Goal: Transaction & Acquisition: Purchase product/service

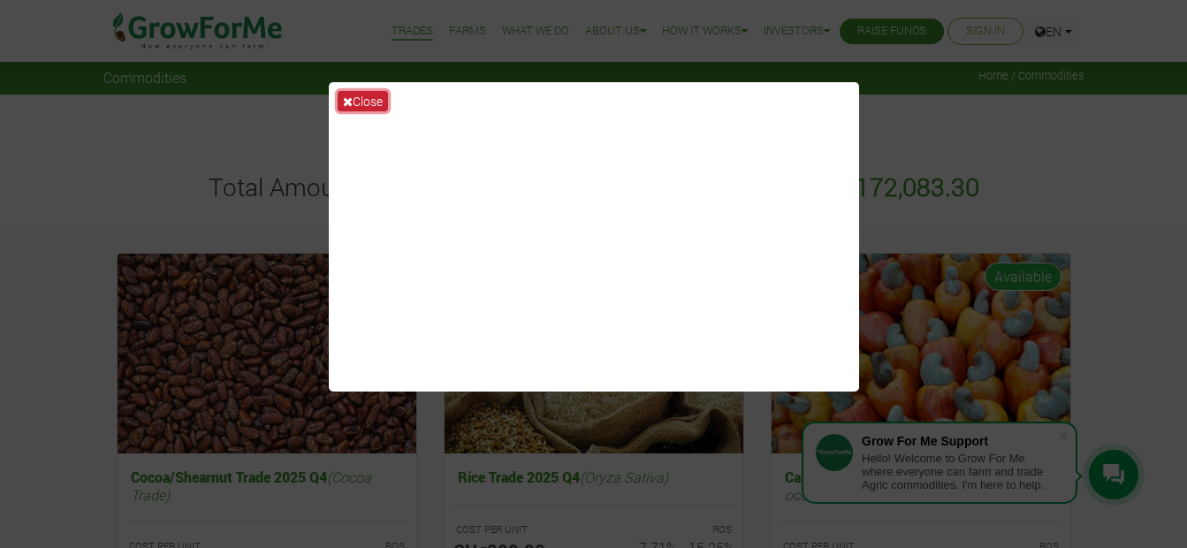
click at [354, 97] on button "Close" at bounding box center [363, 101] width 50 height 20
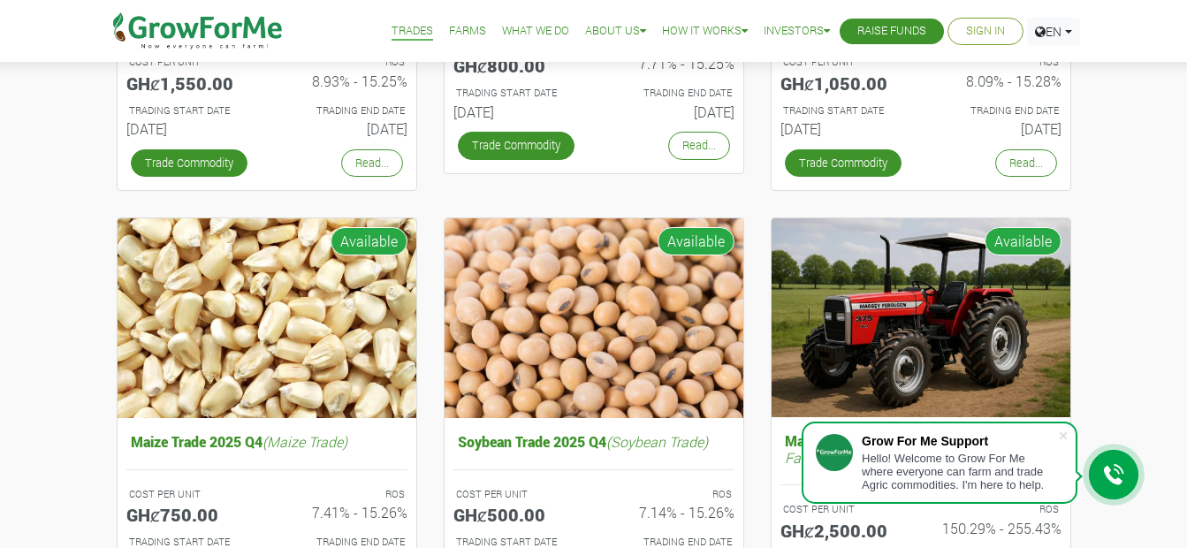
scroll to position [482, 0]
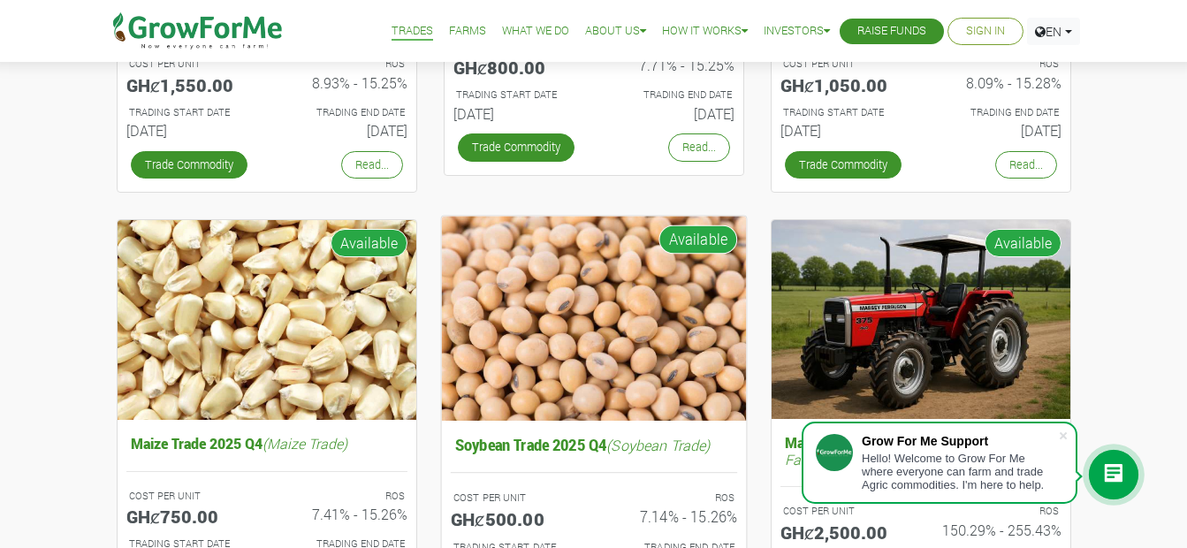
click at [614, 338] on img at bounding box center [593, 318] width 305 height 204
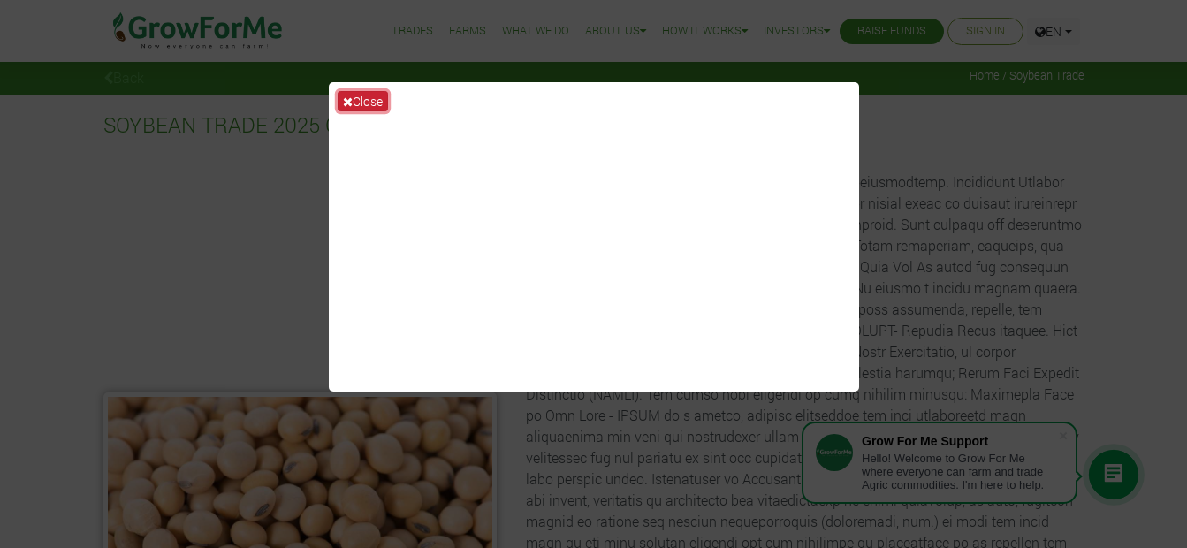
click at [363, 98] on button "Close" at bounding box center [363, 101] width 50 height 20
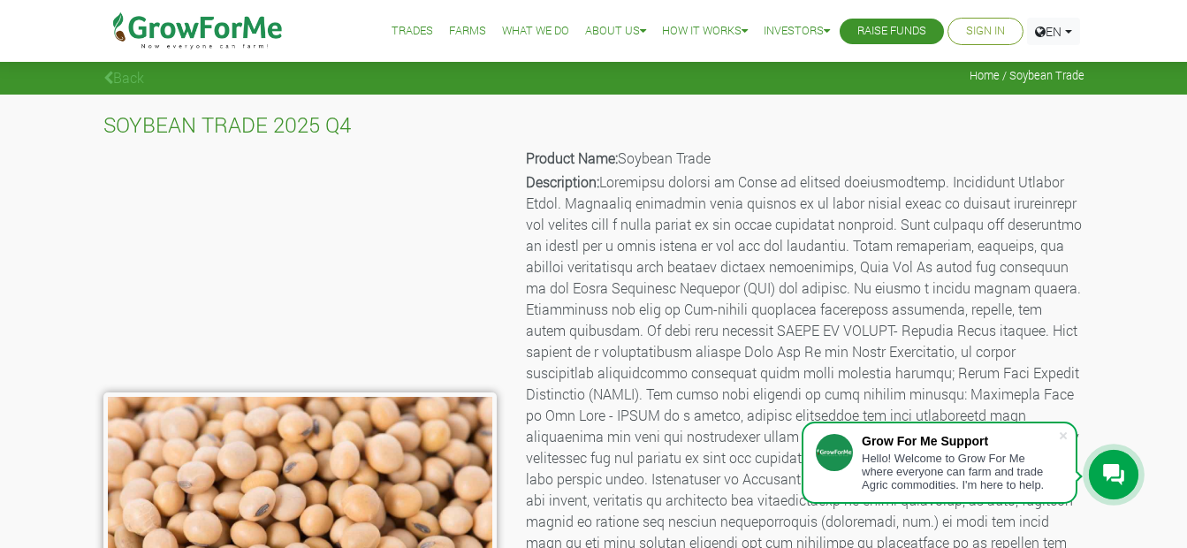
click at [343, 479] on img at bounding box center [299, 525] width 393 height 267
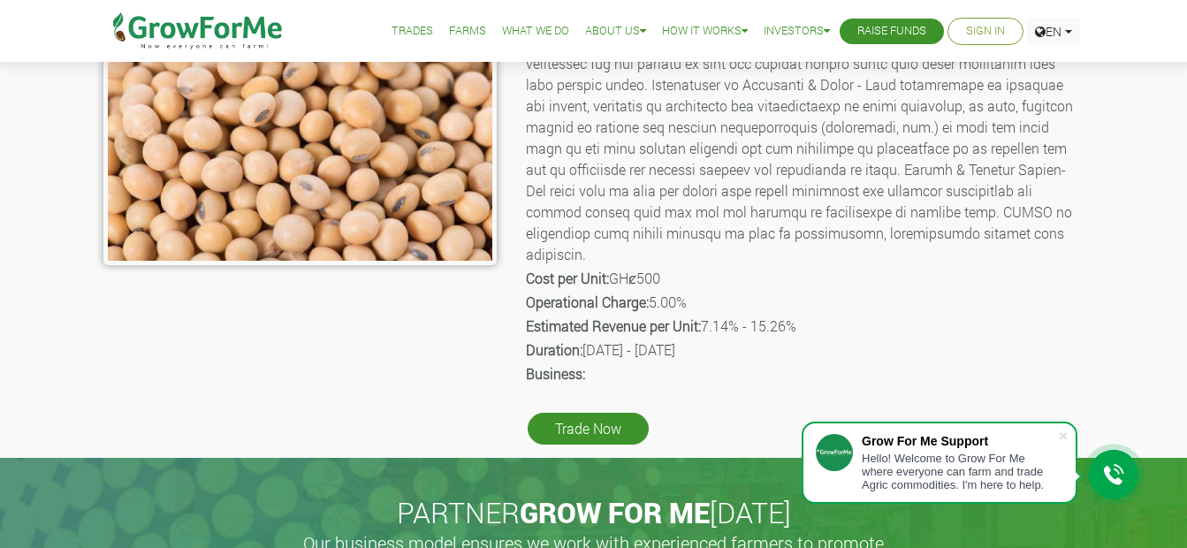
scroll to position [403, 0]
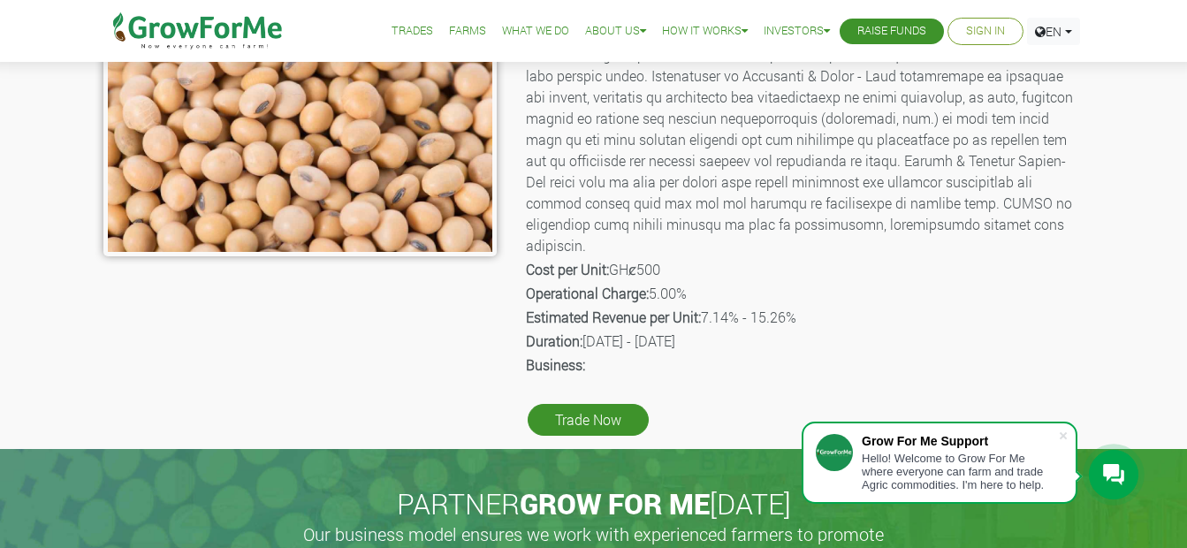
click at [1114, 469] on icon at bounding box center [1113, 474] width 21 height 21
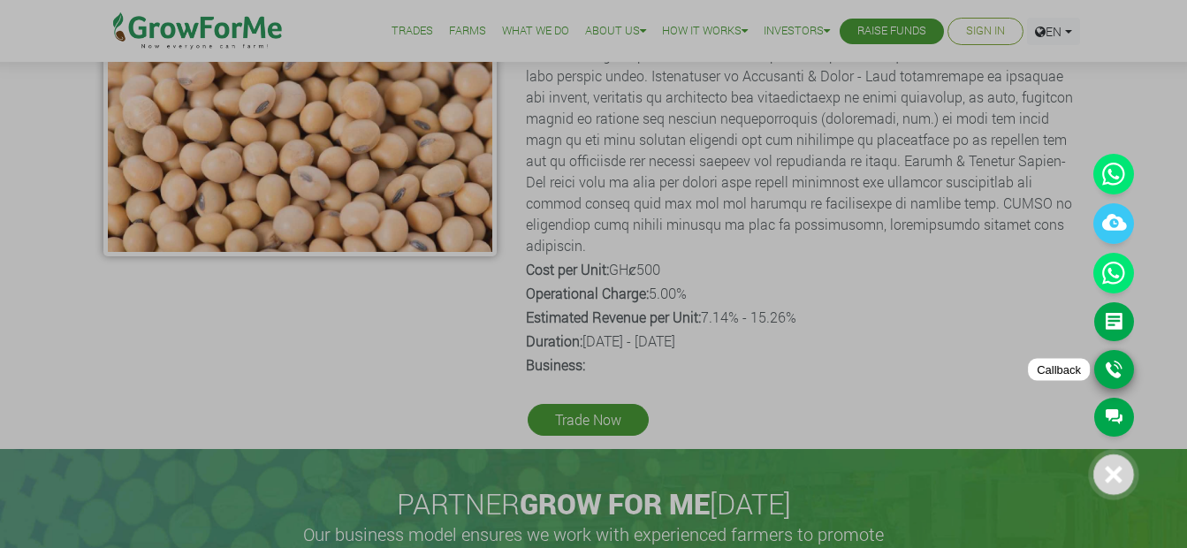
click at [1113, 362] on link "Callback" at bounding box center [1114, 369] width 40 height 39
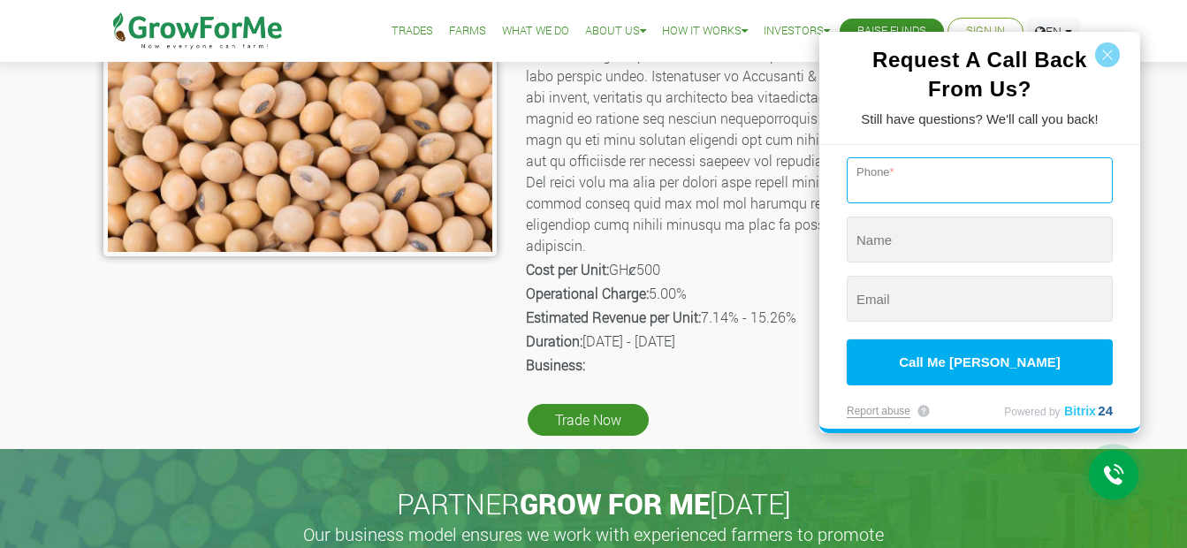
click at [900, 177] on input "tel" at bounding box center [980, 180] width 266 height 46
type input "+32 (479) 799-403"
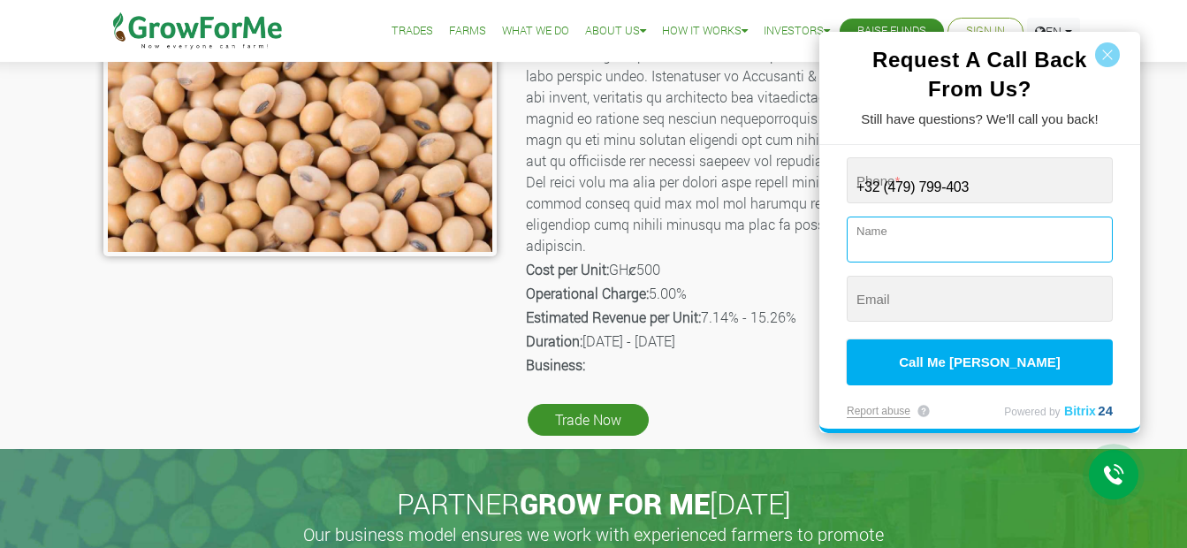
type input "Malik european trust traders srl"
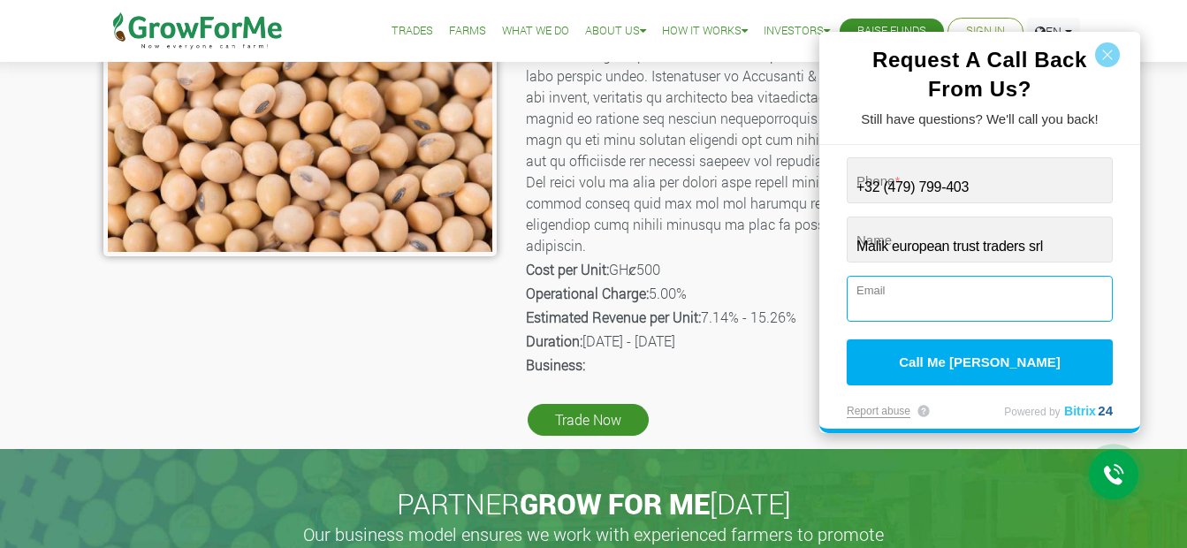
type input "malikwaterloo@gmail.com"
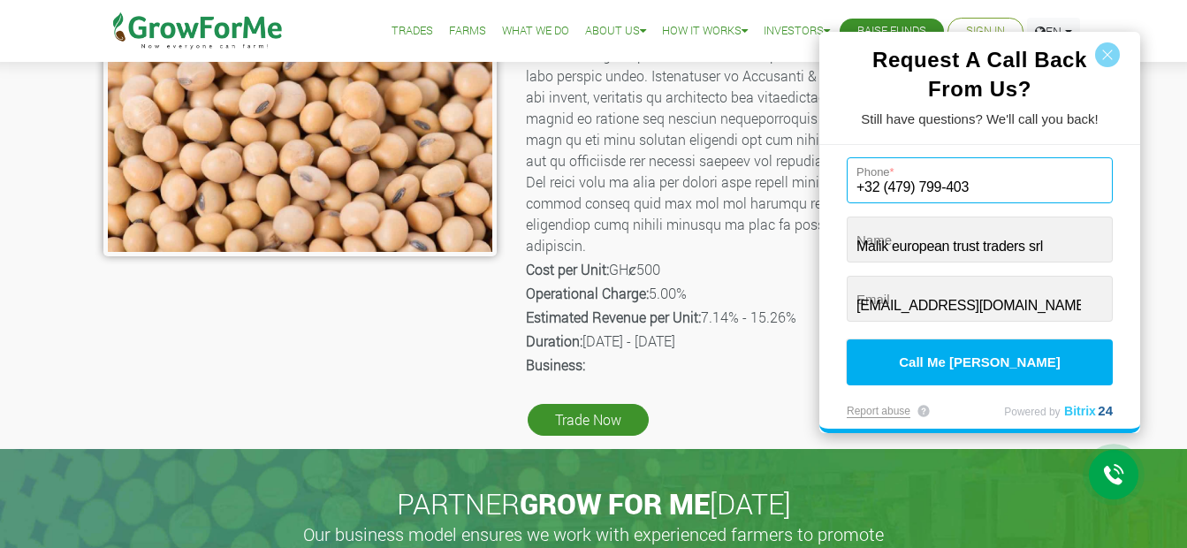
type input "+32 (479) 799-403"
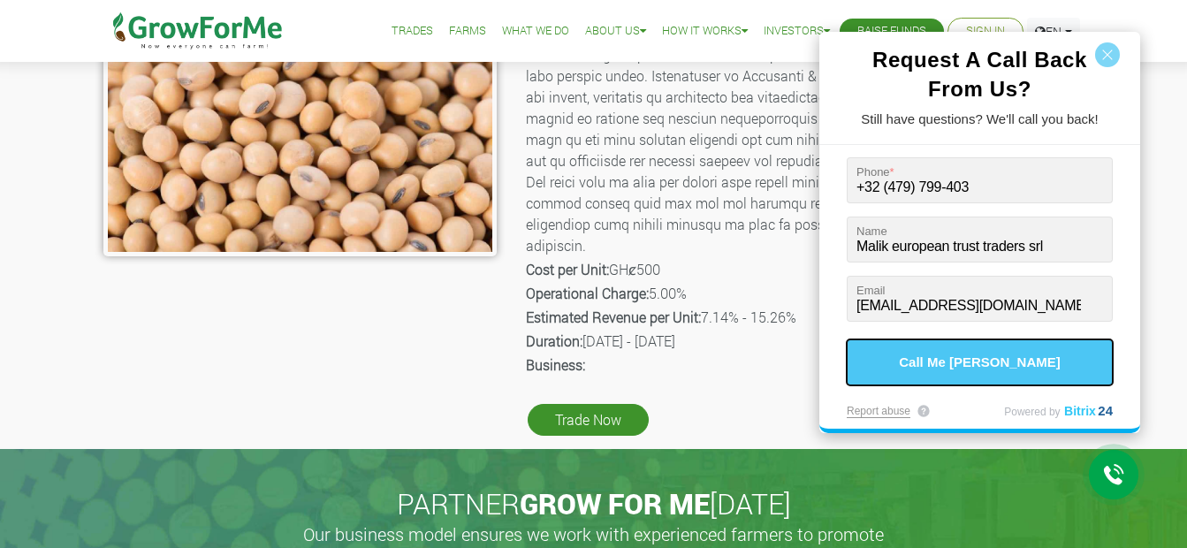
click at [968, 360] on button "Call Me [PERSON_NAME]" at bounding box center [980, 362] width 266 height 46
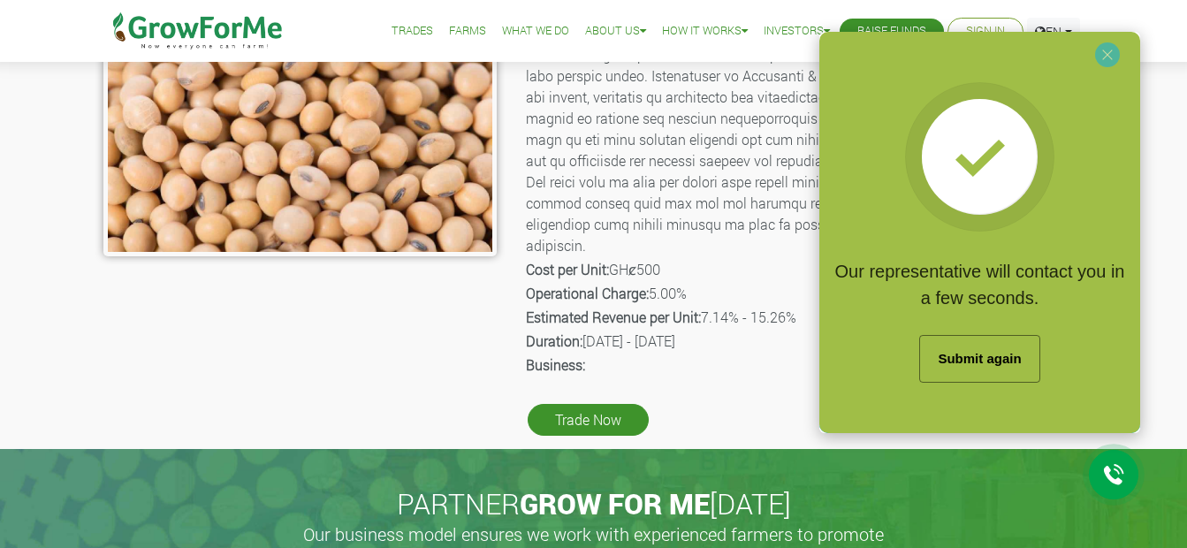
drag, startPoint x: 968, startPoint y: 360, endPoint x: 1171, endPoint y: 383, distance: 204.5
drag, startPoint x: 1171, startPoint y: 383, endPoint x: 1161, endPoint y: 397, distance: 17.2
drag, startPoint x: 1161, startPoint y: 397, endPoint x: 1162, endPoint y: 413, distance: 15.9
drag, startPoint x: 1162, startPoint y: 413, endPoint x: 1156, endPoint y: 26, distance: 387.1
click at [1156, 26] on div at bounding box center [593, 274] width 1187 height 548
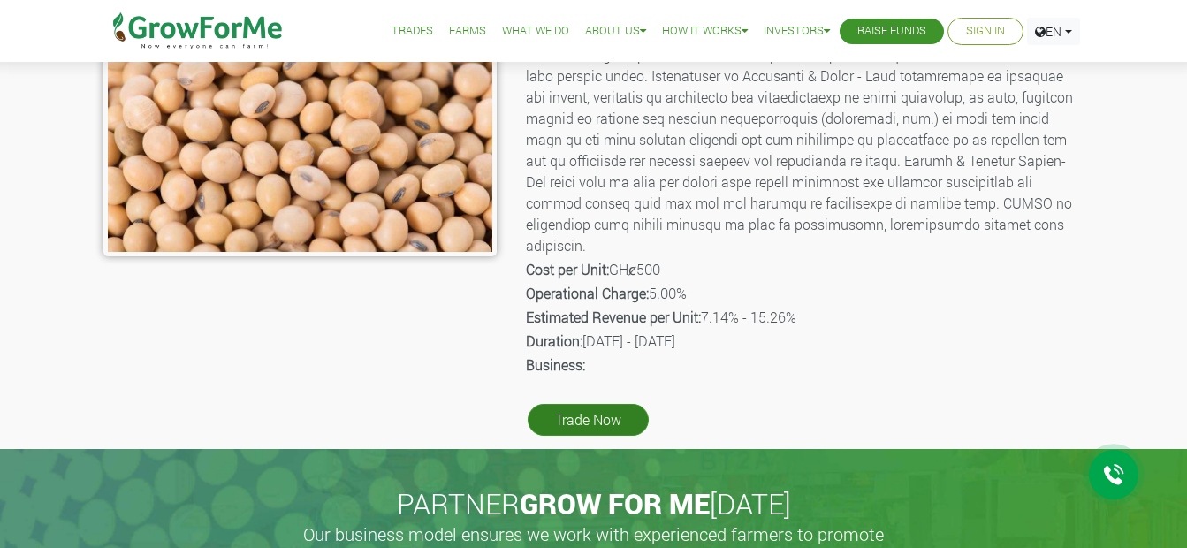
click at [594, 404] on link "Trade Now" at bounding box center [588, 420] width 121 height 32
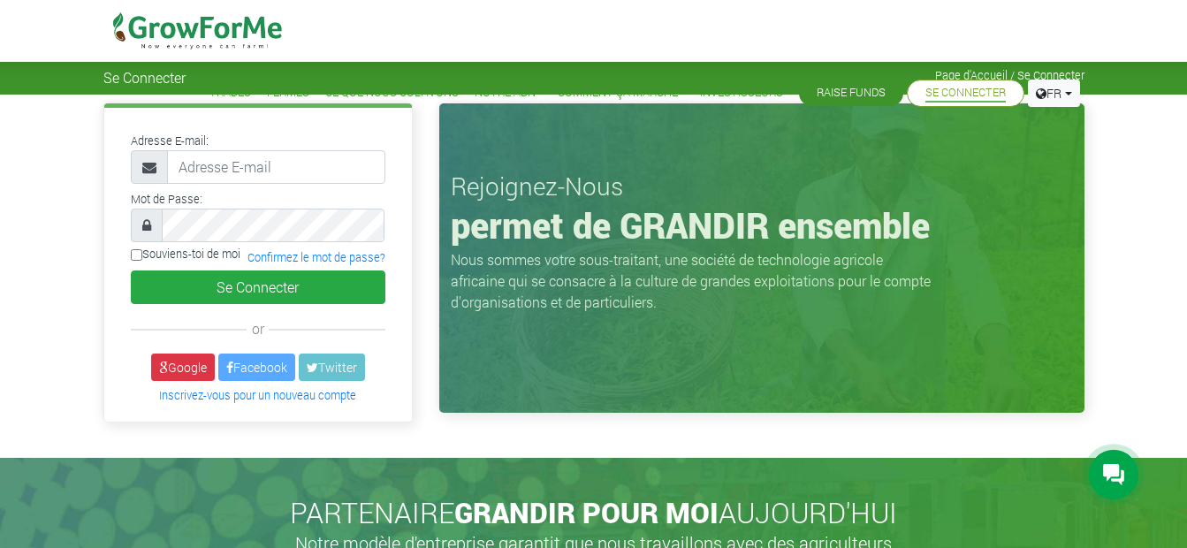
click at [1089, 347] on div "Rejoignez-Nous permet de GRANDIR ensemble Nous sommes votre sous-traitant, une …" at bounding box center [762, 266] width 672 height 327
click at [1111, 471] on icon at bounding box center [1113, 474] width 21 height 21
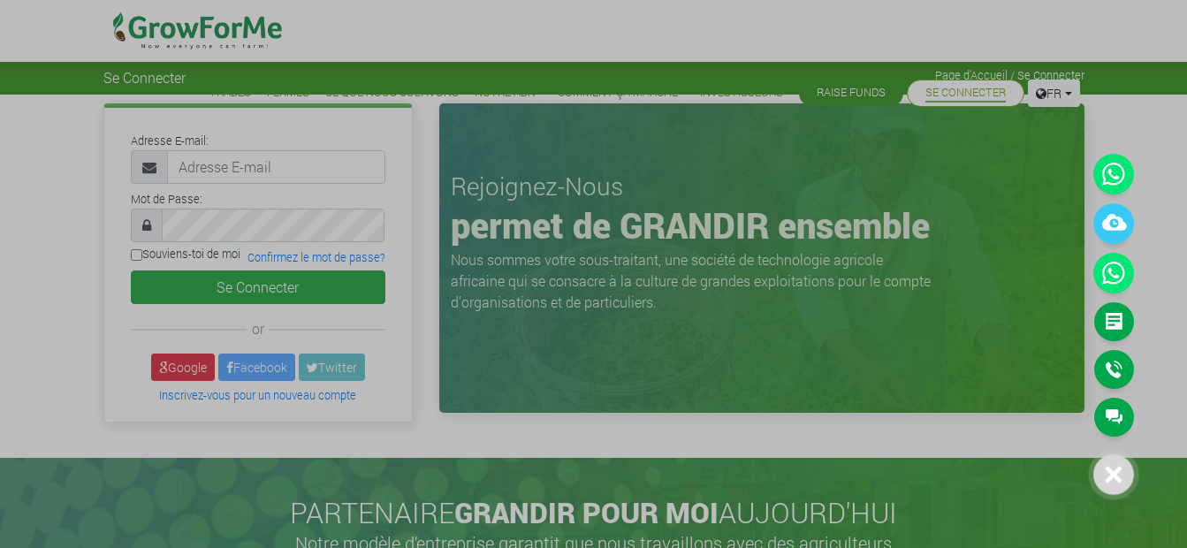
click at [235, 166] on div at bounding box center [593, 274] width 1187 height 548
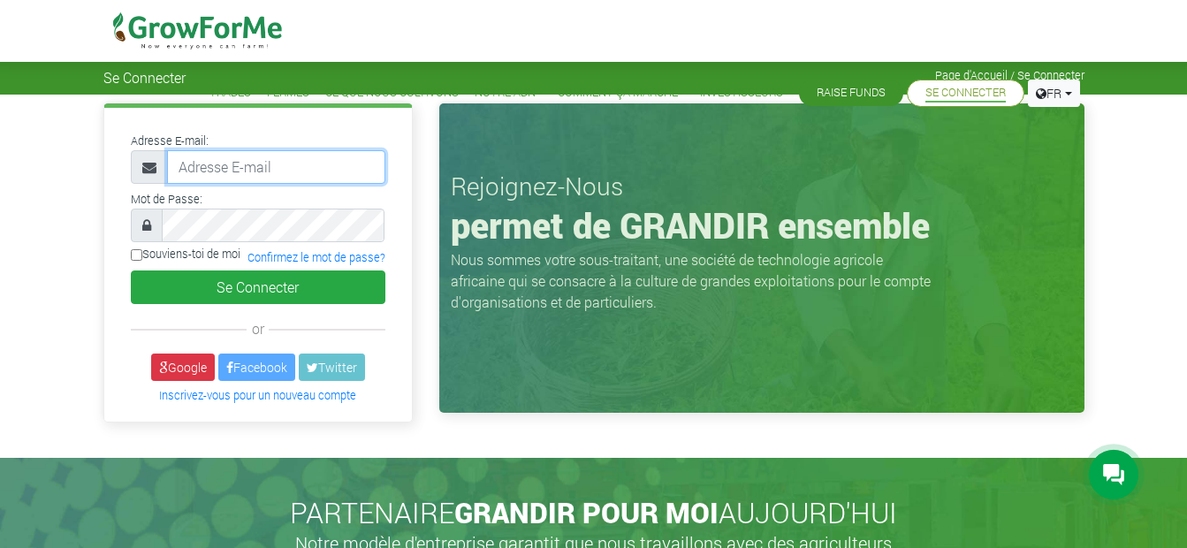
click at [243, 162] on input "email" at bounding box center [276, 167] width 218 height 34
type input "malikwaterloo@gmail.com"
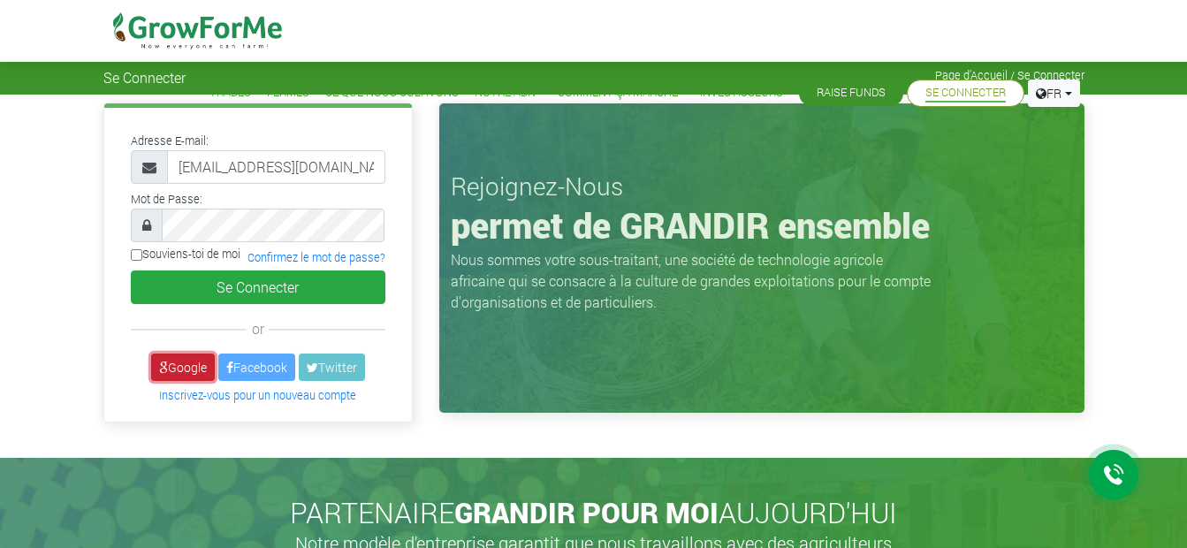
click at [187, 361] on link "Google" at bounding box center [183, 366] width 64 height 27
